Goal: Answer question/provide support

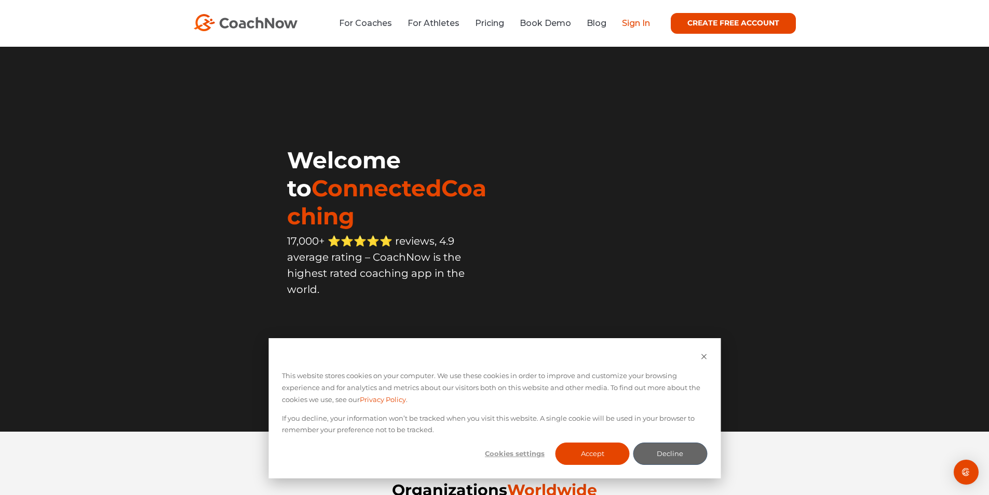
click at [644, 28] on link "Sign In" at bounding box center [636, 23] width 28 height 10
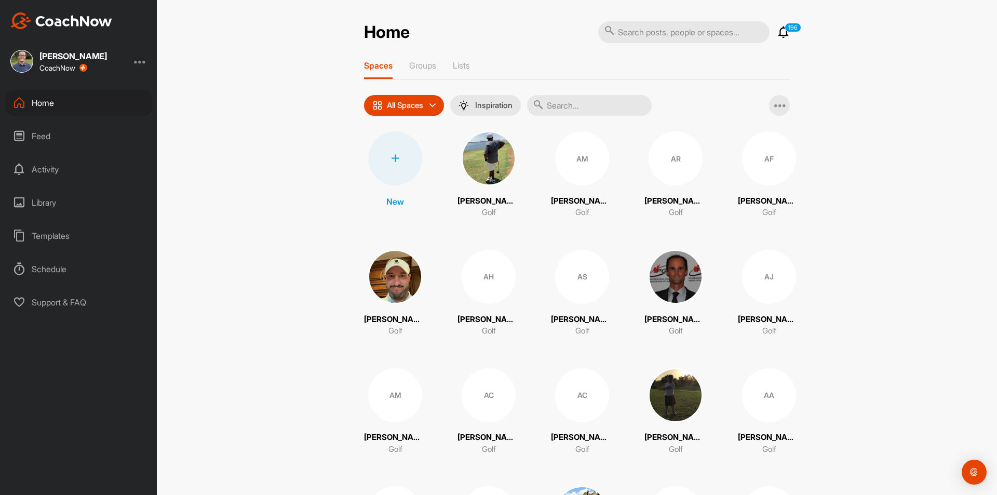
click at [595, 109] on input "text" at bounding box center [589, 105] width 125 height 21
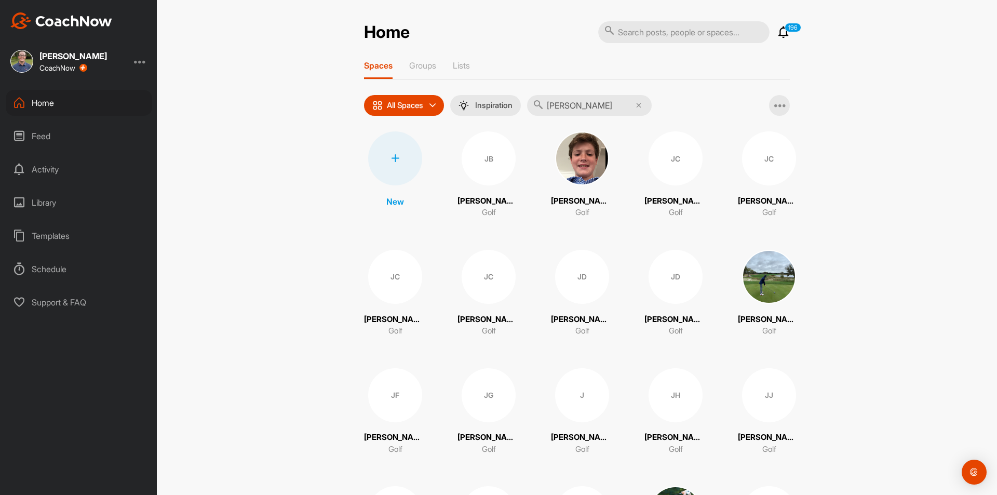
type input "[PERSON_NAME]"
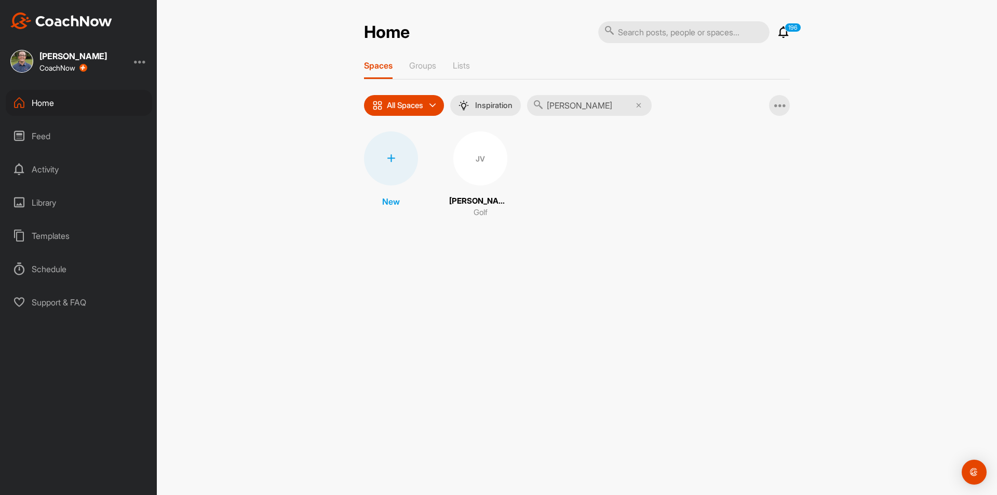
click at [478, 171] on div "JV" at bounding box center [480, 158] width 54 height 54
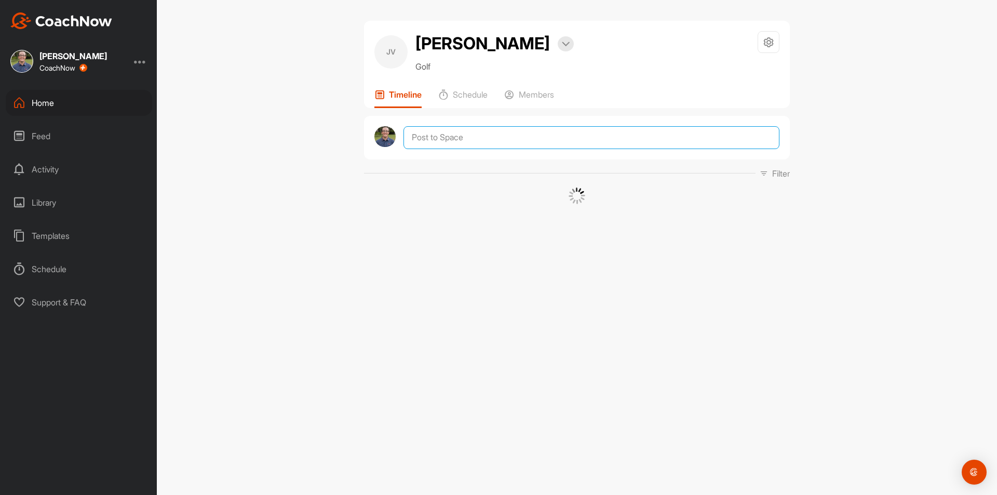
click at [477, 146] on textarea at bounding box center [592, 137] width 376 height 23
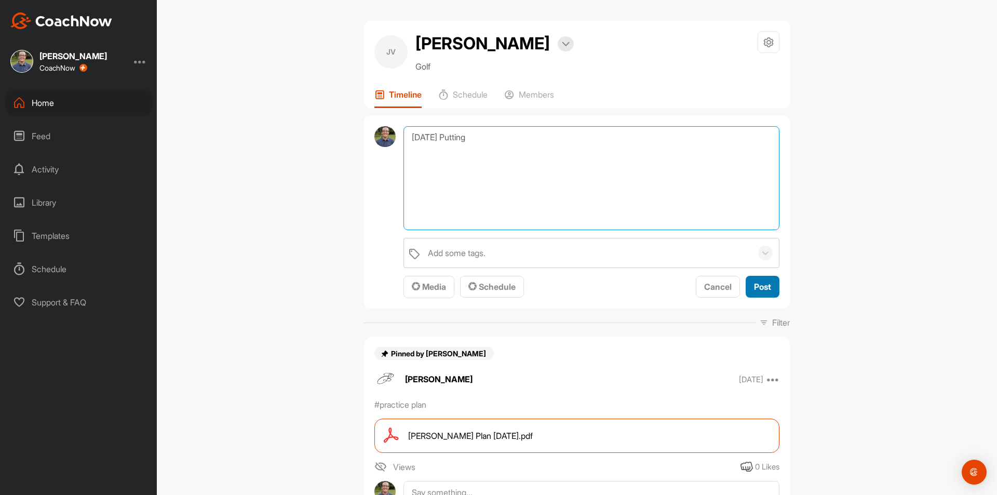
type textarea "[DATE] Putting"
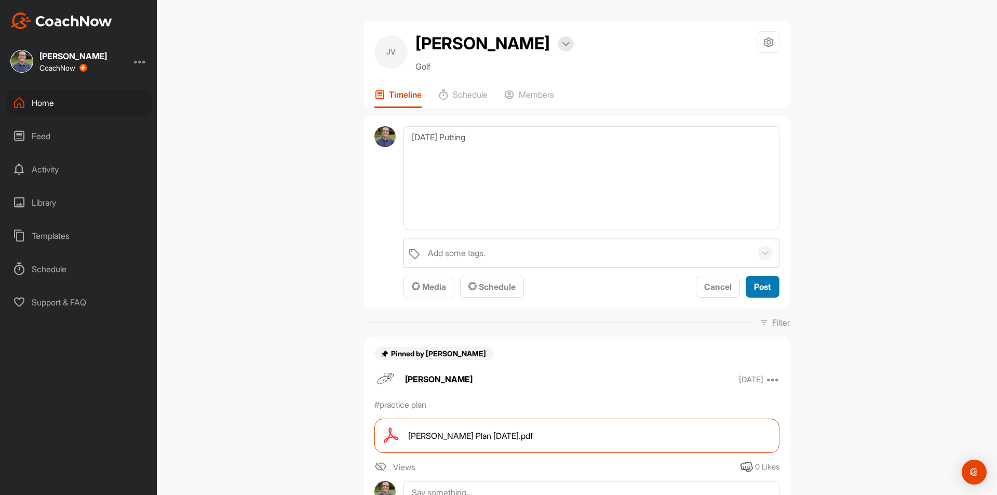
click at [775, 282] on button "Post" at bounding box center [763, 287] width 34 height 22
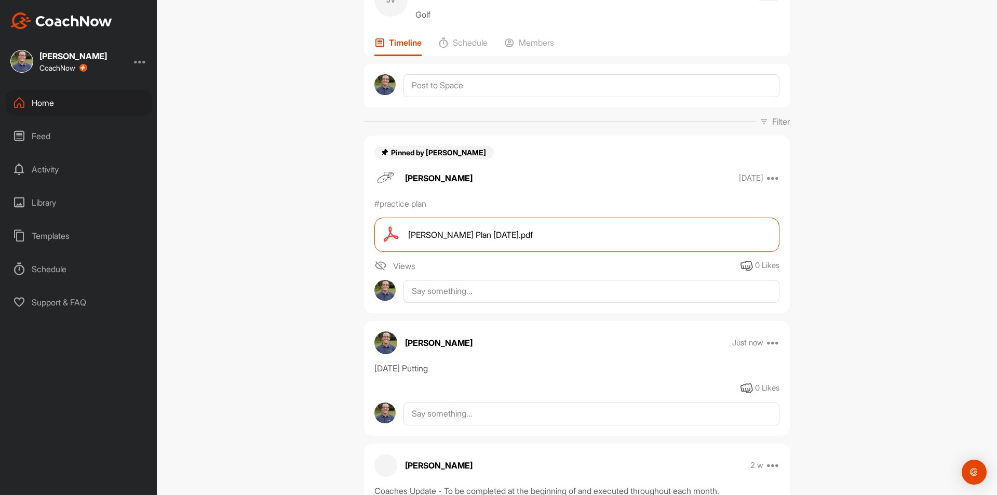
scroll to position [208, 0]
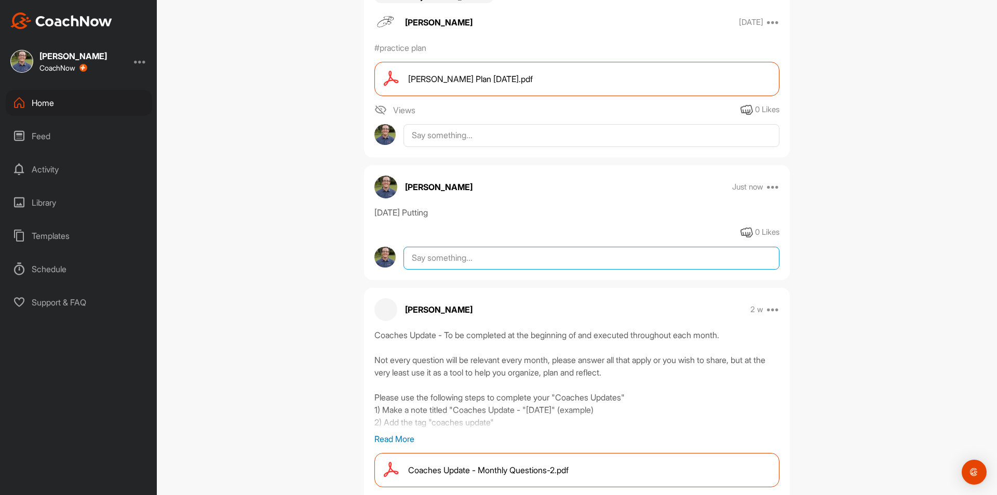
click at [494, 268] on textarea at bounding box center [592, 258] width 376 height 23
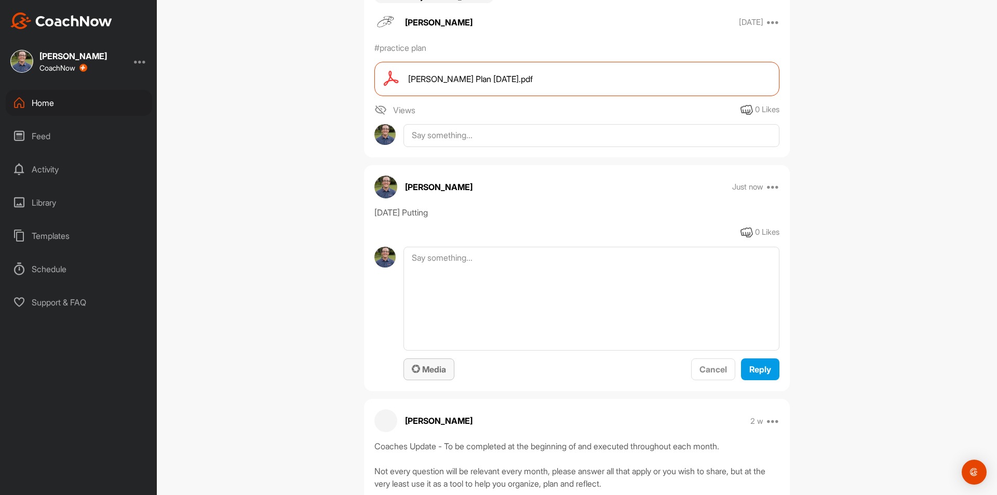
click at [440, 368] on span "Media" at bounding box center [429, 369] width 34 height 10
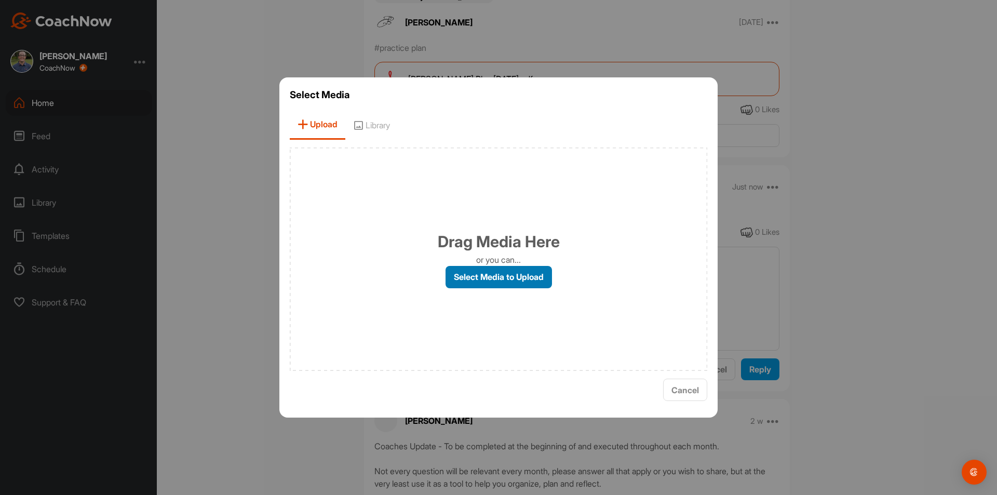
click at [511, 267] on label "Select Media to Upload" at bounding box center [499, 277] width 106 height 22
click at [0, 0] on input "Select Media to Upload" at bounding box center [0, 0] width 0 height 0
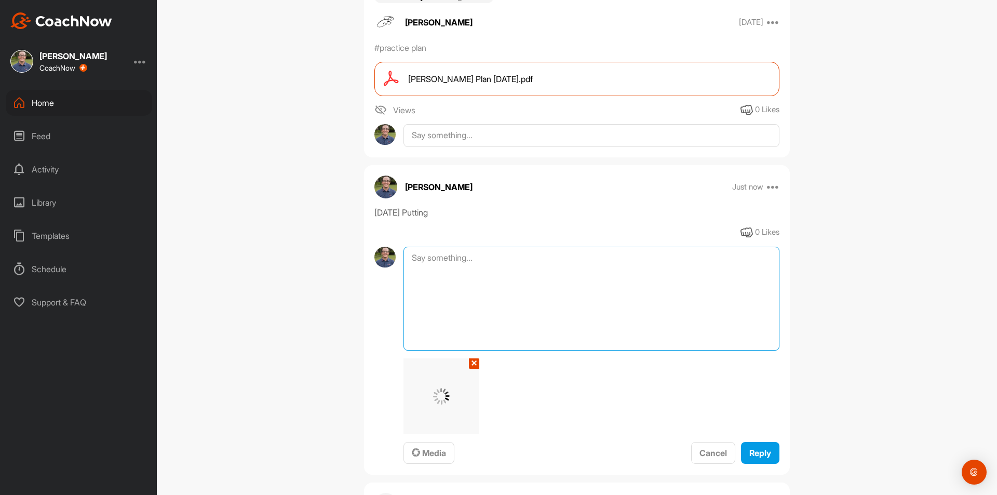
click at [464, 272] on textarea at bounding box center [592, 299] width 376 height 104
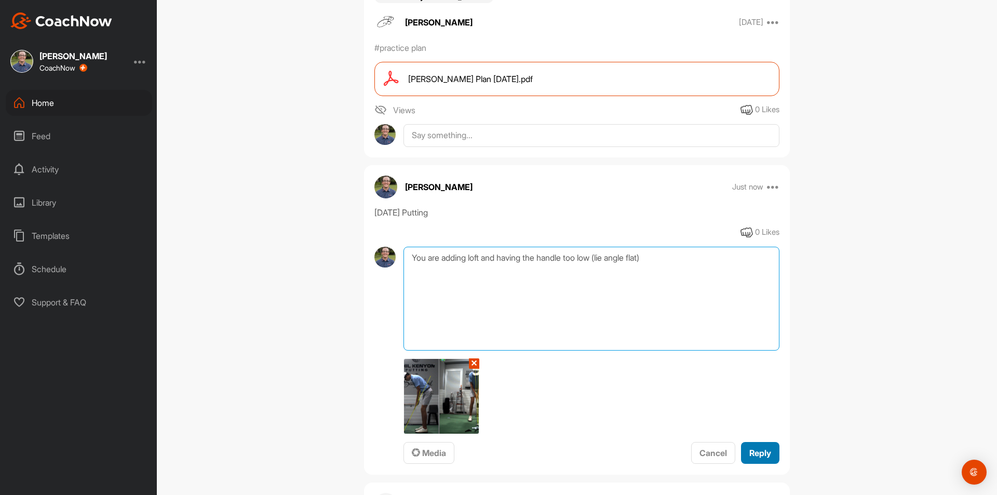
type textarea "You are adding loft and having the handle too low (lie angle flat)"
click at [759, 450] on span "Reply" at bounding box center [760, 453] width 22 height 10
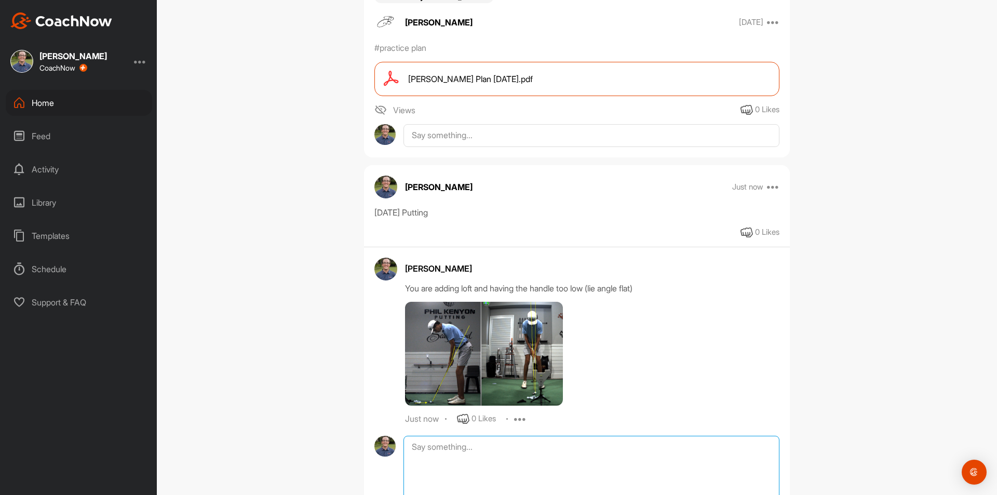
click at [454, 445] on textarea at bounding box center [592, 488] width 376 height 104
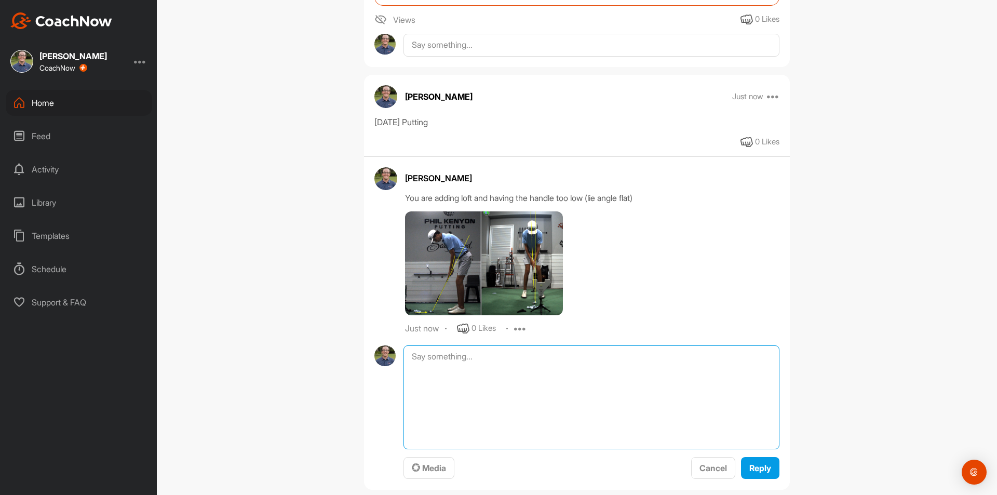
scroll to position [415, 0]
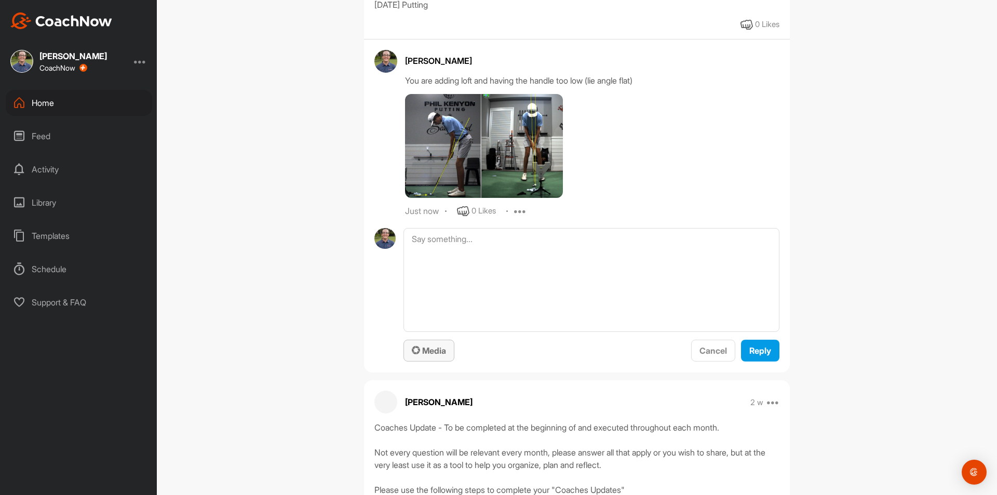
click at [442, 356] on div "Media" at bounding box center [429, 350] width 34 height 12
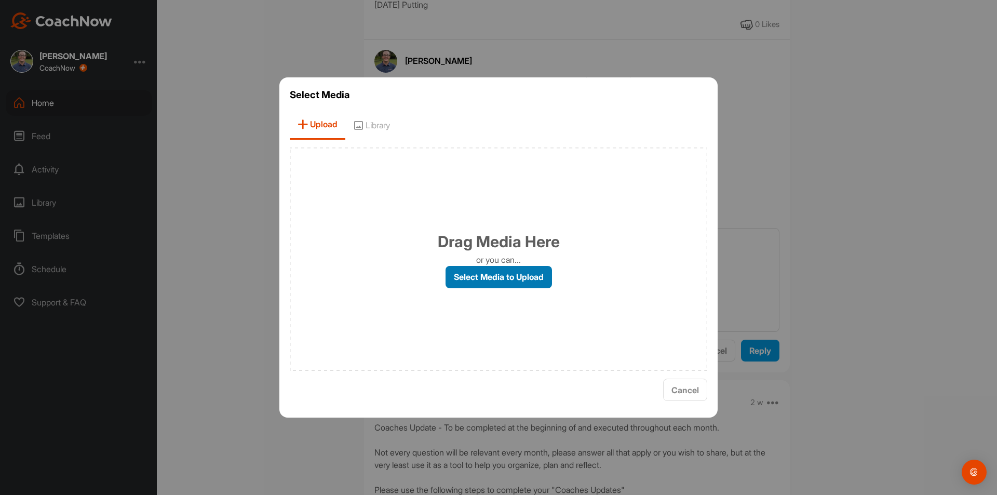
click at [514, 276] on label "Select Media to Upload" at bounding box center [499, 277] width 106 height 22
click at [0, 0] on input "Select Media to Upload" at bounding box center [0, 0] width 0 height 0
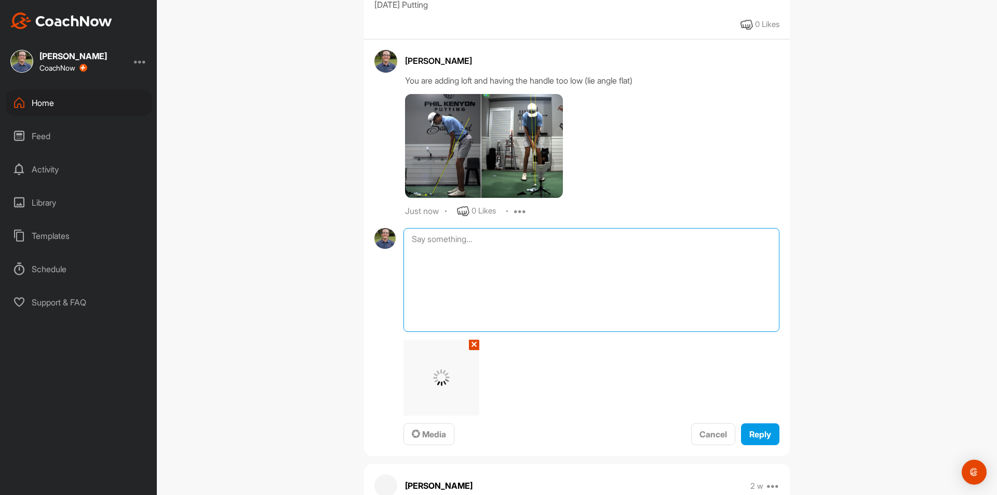
click at [458, 308] on textarea at bounding box center [592, 280] width 376 height 104
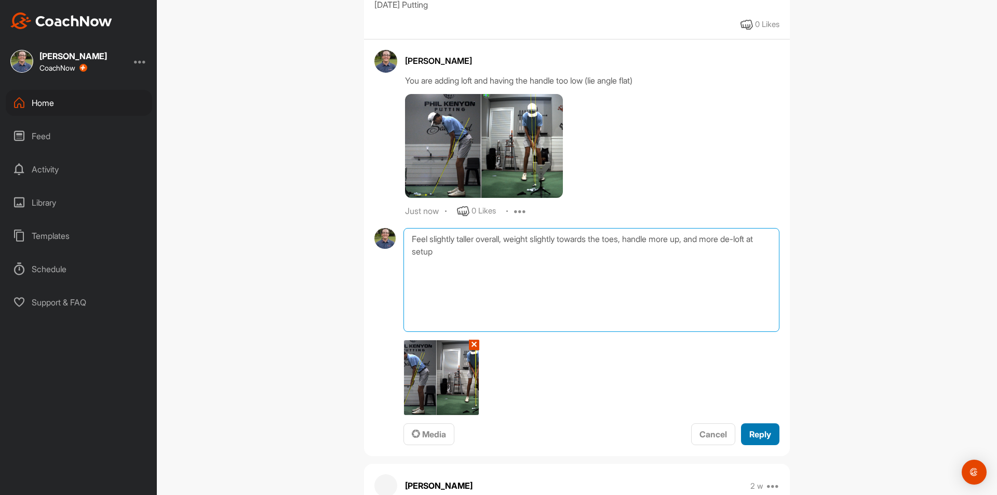
type textarea "Feel slightly taller overall, weight slightly towards the toes, handle more up,…"
click at [769, 434] on button "Reply" at bounding box center [760, 434] width 38 height 22
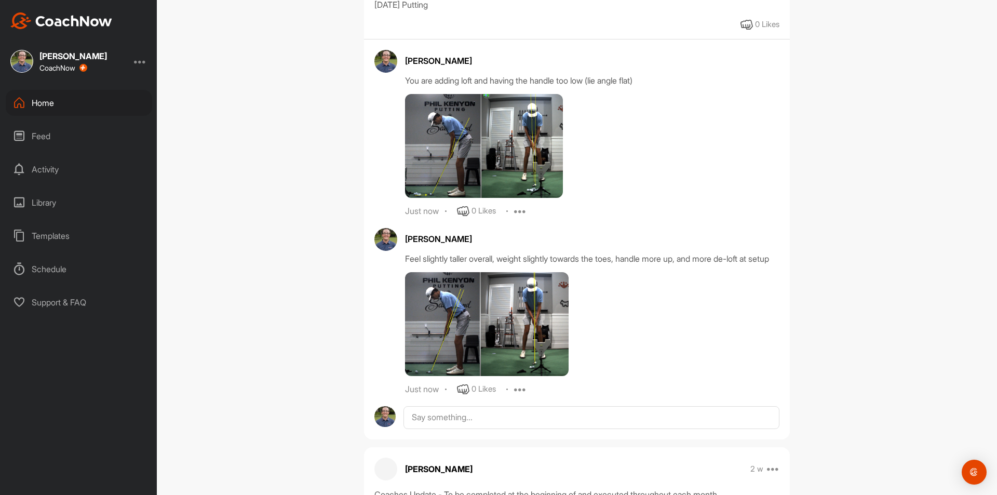
click at [831, 304] on div "JV [PERSON_NAME] Bookings Golf Space Settings Your Notifications Leave Space Ti…" at bounding box center [577, 247] width 840 height 495
